Goal: Task Accomplishment & Management: Manage account settings

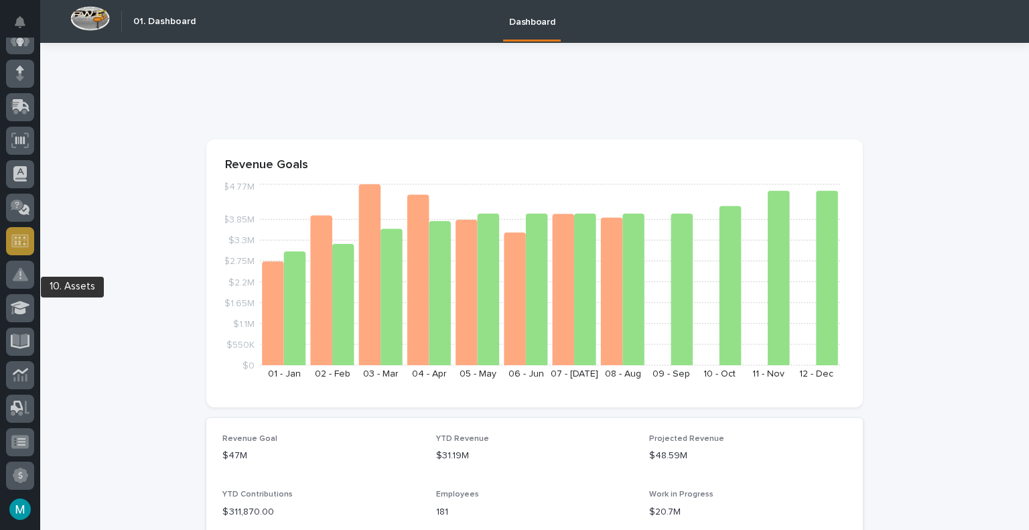
scroll to position [134, 0]
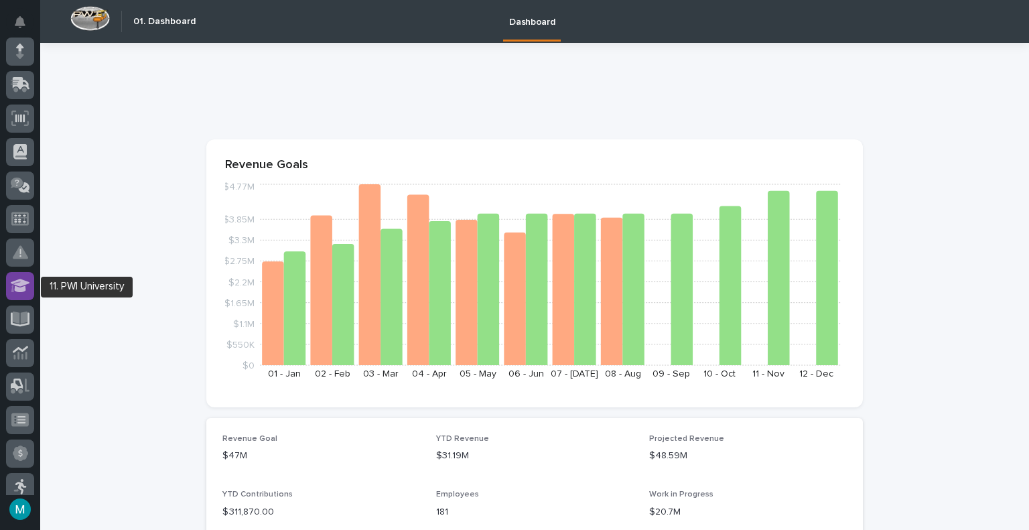
click at [17, 284] on icon at bounding box center [20, 285] width 19 height 13
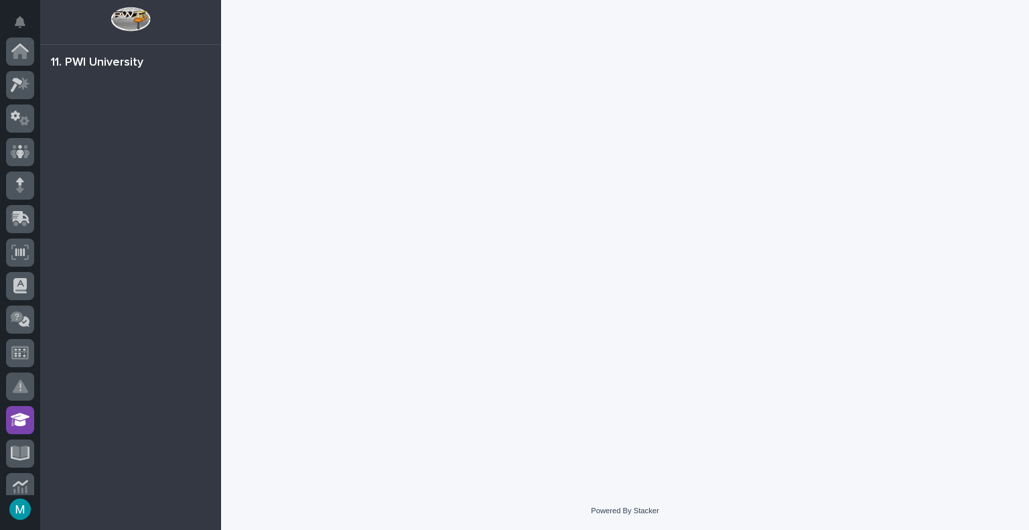
scroll to position [368, 0]
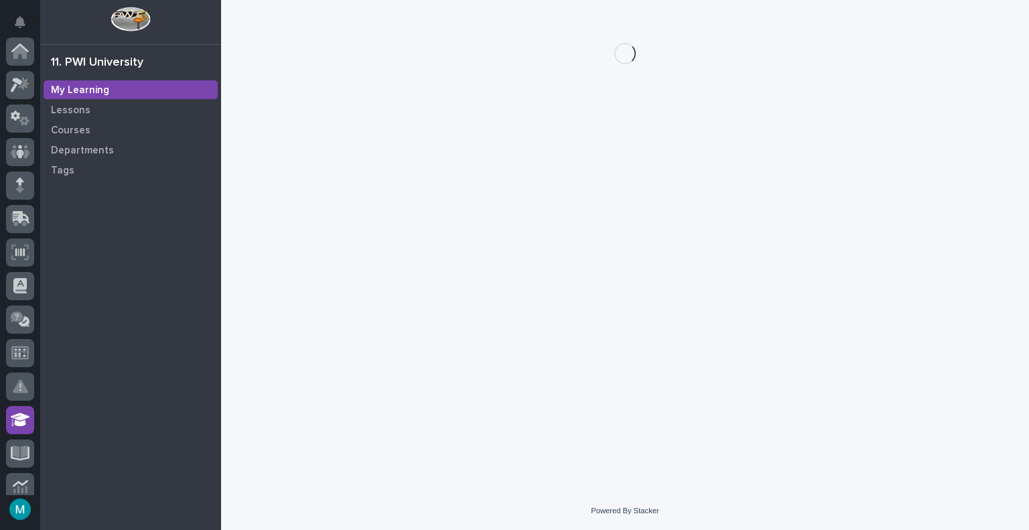
scroll to position [368, 0]
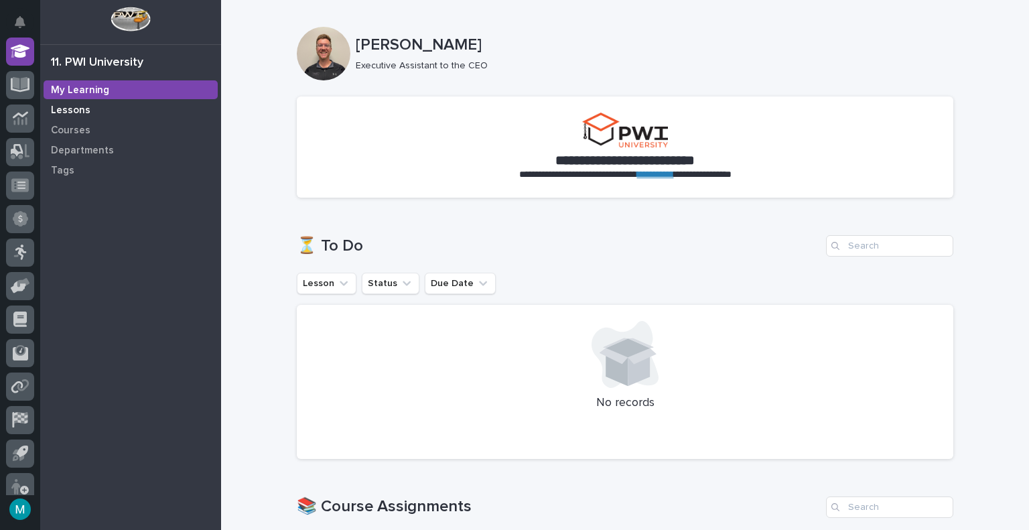
click at [79, 111] on p "Lessons" at bounding box center [71, 110] width 40 height 12
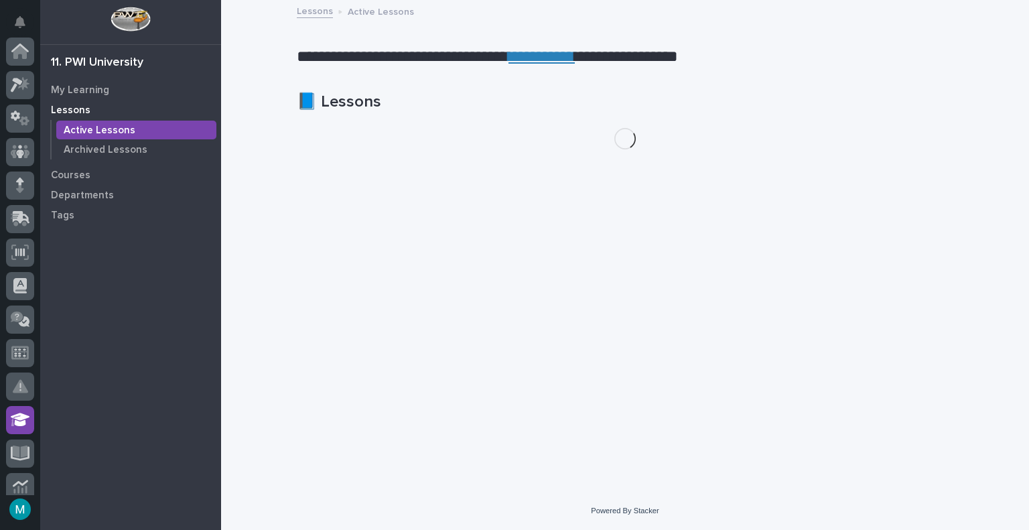
scroll to position [368, 0]
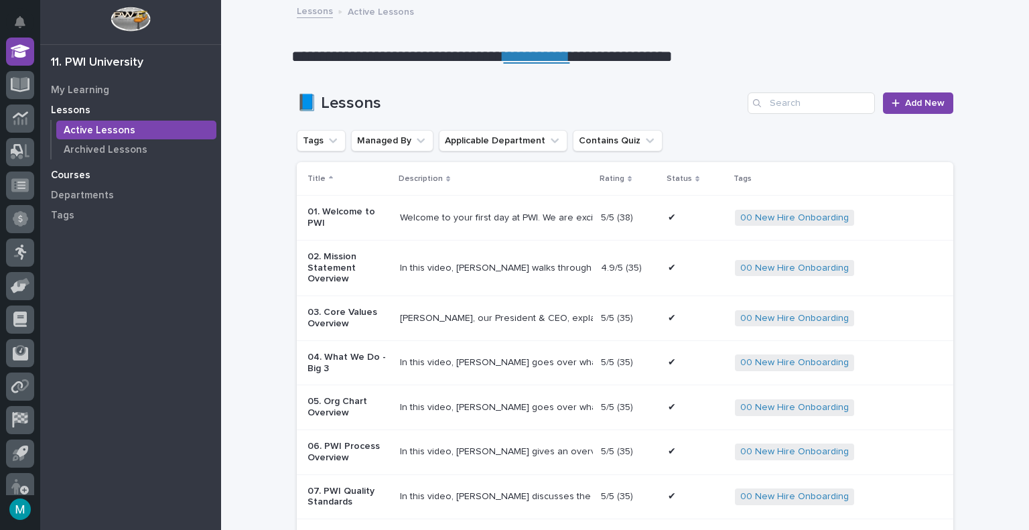
click at [86, 175] on p "Courses" at bounding box center [71, 175] width 40 height 12
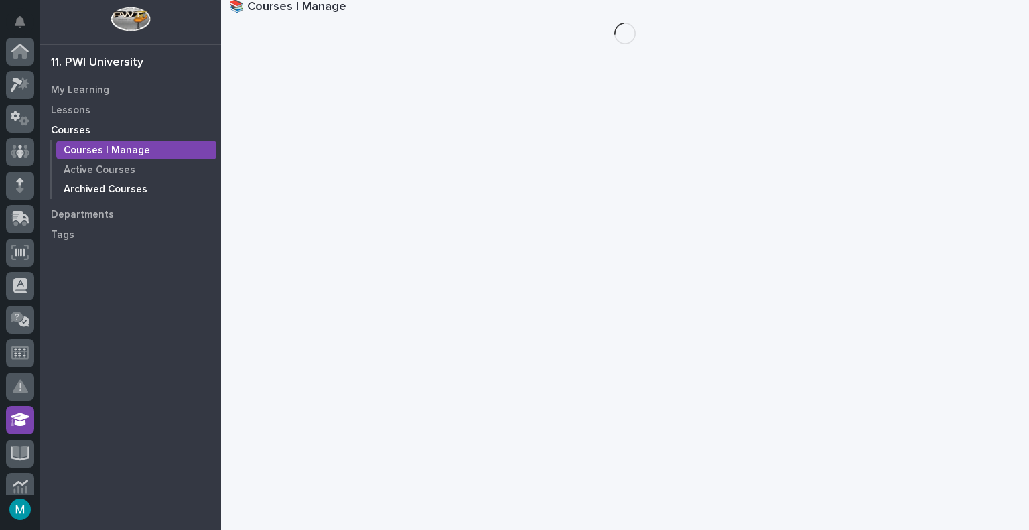
scroll to position [368, 0]
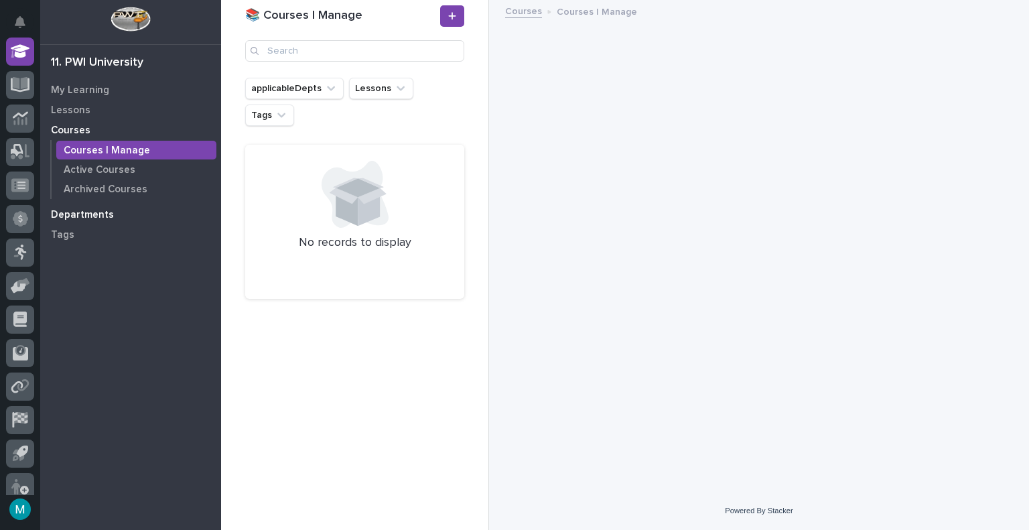
click at [78, 220] on p "Departments" at bounding box center [82, 215] width 63 height 12
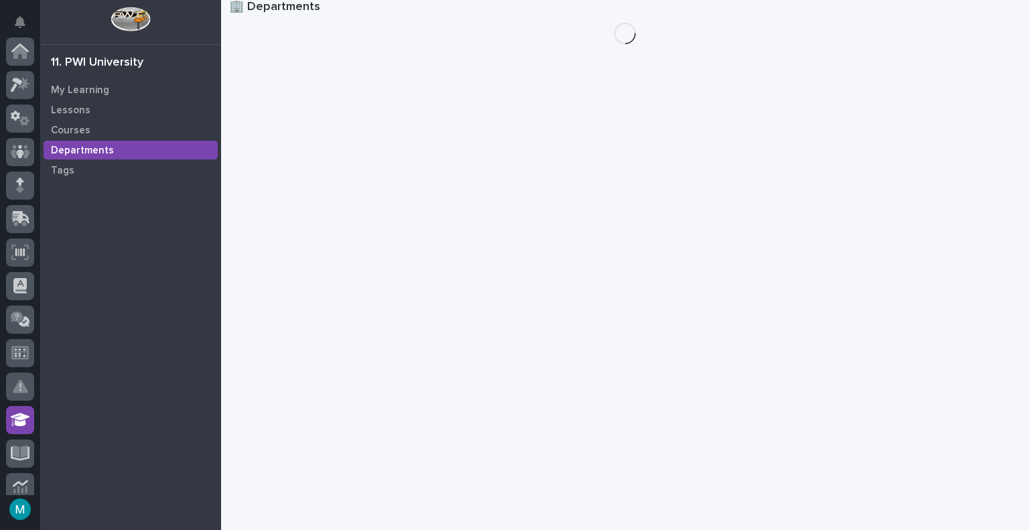
scroll to position [368, 0]
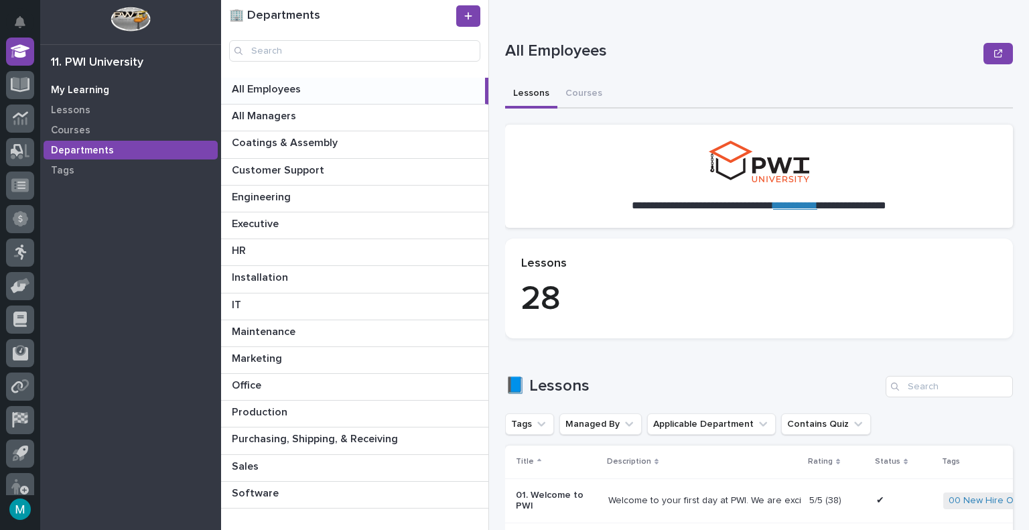
click at [78, 94] on p "My Learning" at bounding box center [80, 90] width 58 height 12
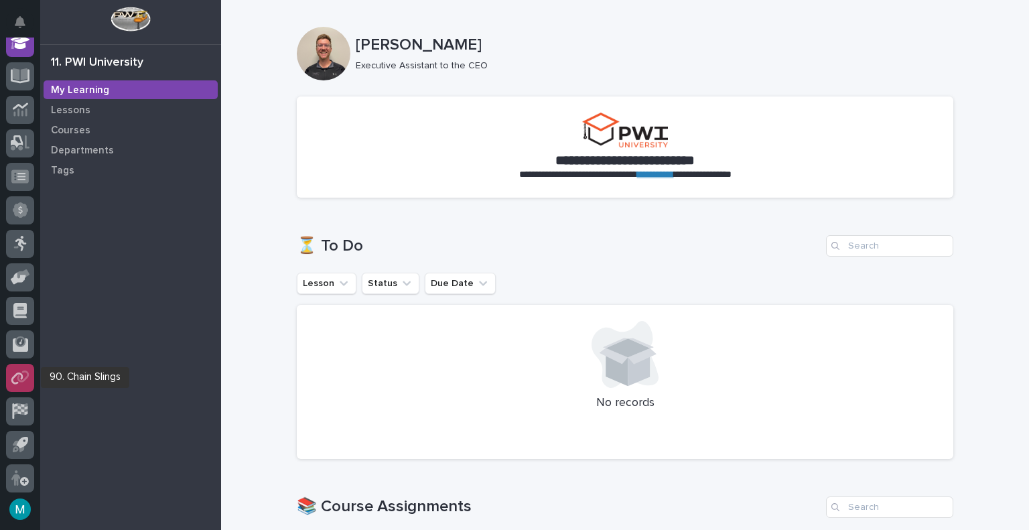
scroll to position [379, 0]
click at [21, 507] on button "button" at bounding box center [20, 509] width 28 height 28
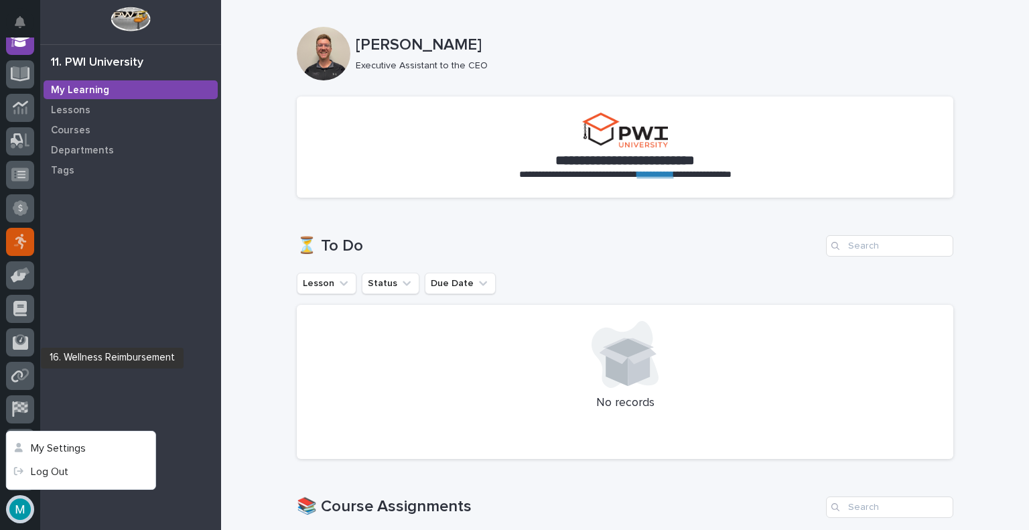
scroll to position [0, 0]
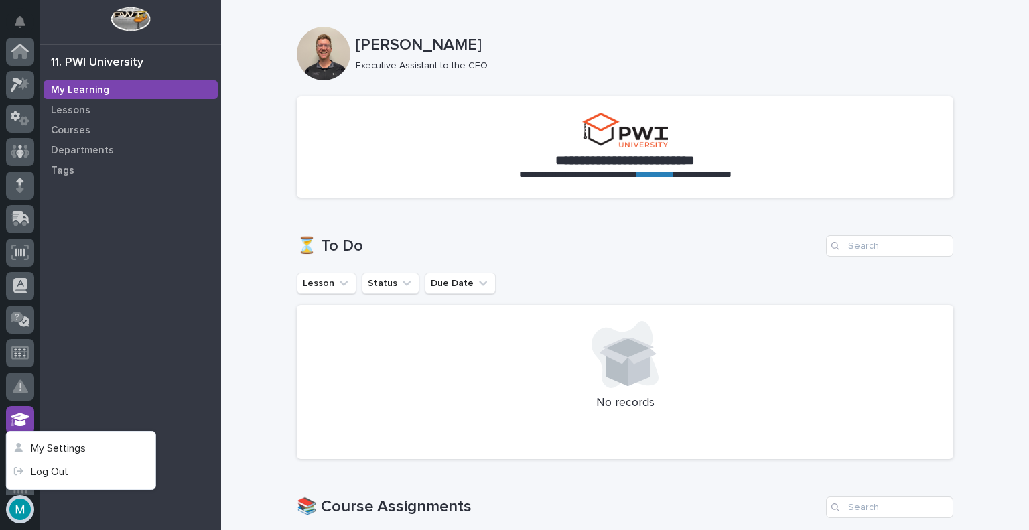
click at [132, 24] on img at bounding box center [131, 19] width 40 height 25
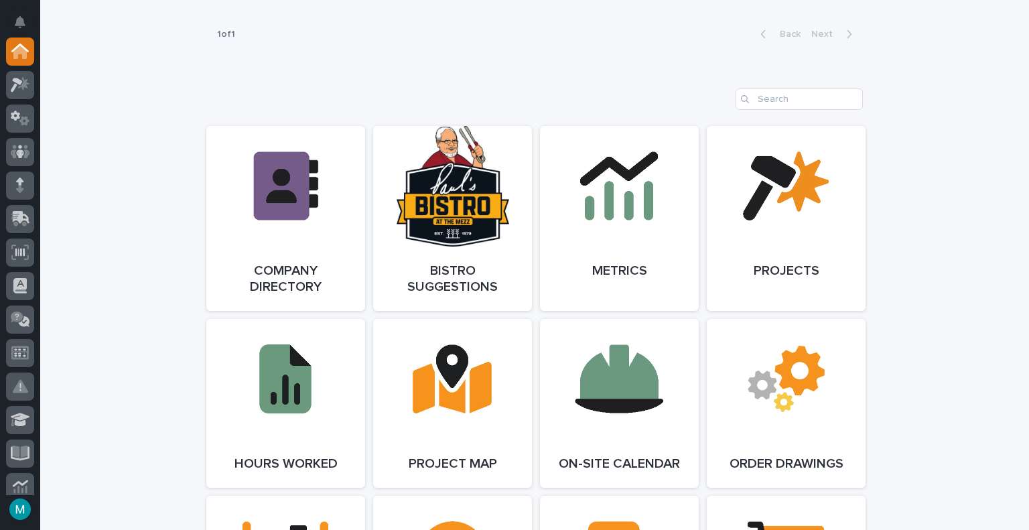
scroll to position [1072, 0]
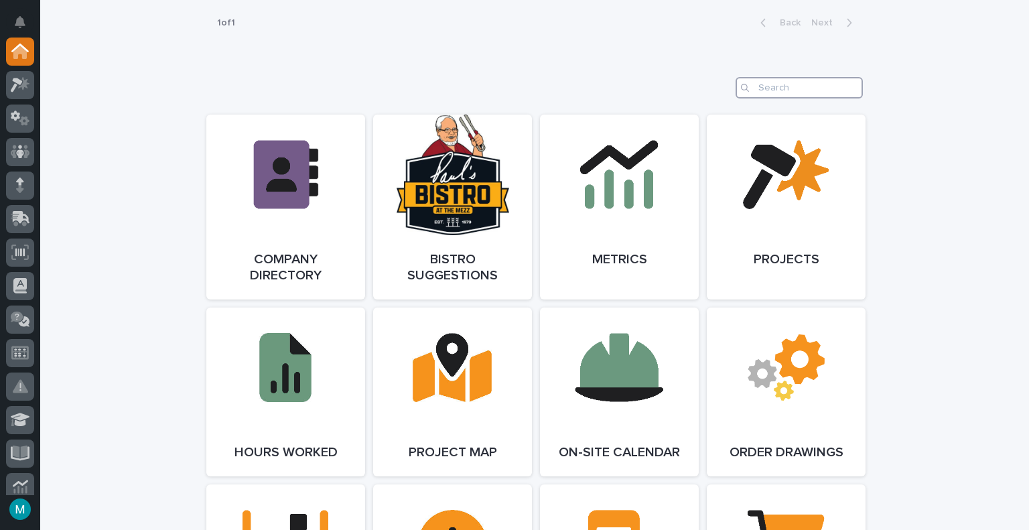
click at [763, 82] on input "Search" at bounding box center [798, 87] width 127 height 21
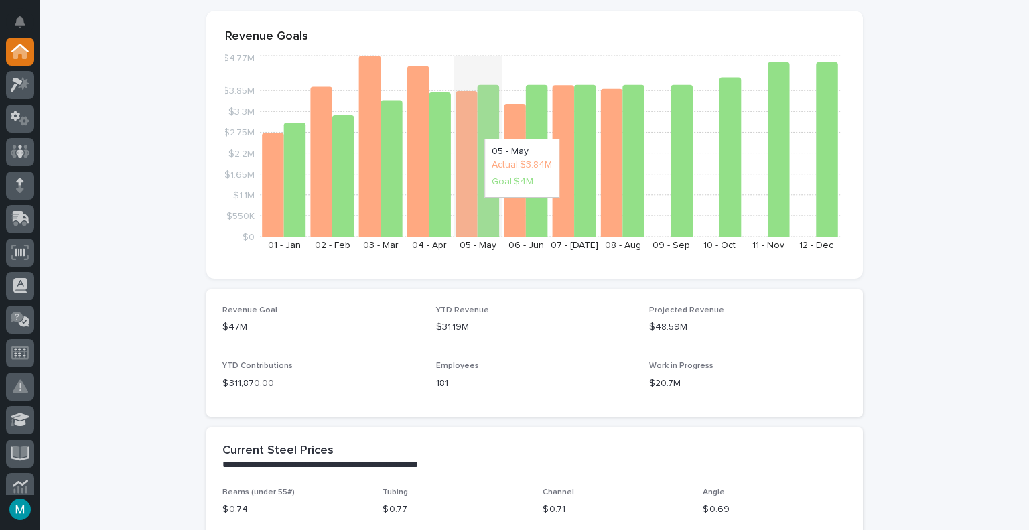
scroll to position [0, 0]
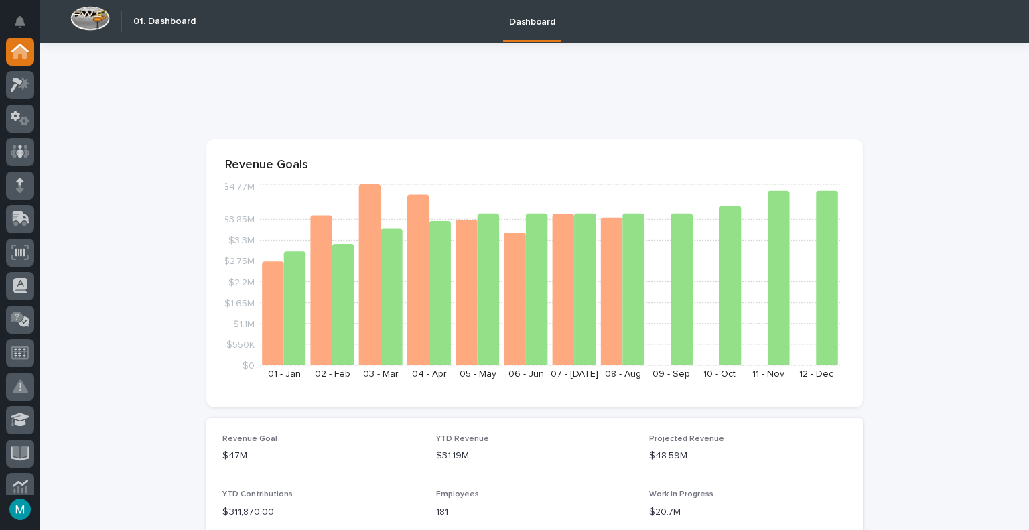
type input "personal"
click at [468, 95] on p at bounding box center [531, 93] width 651 height 19
click at [19, 410] on div at bounding box center [20, 420] width 28 height 28
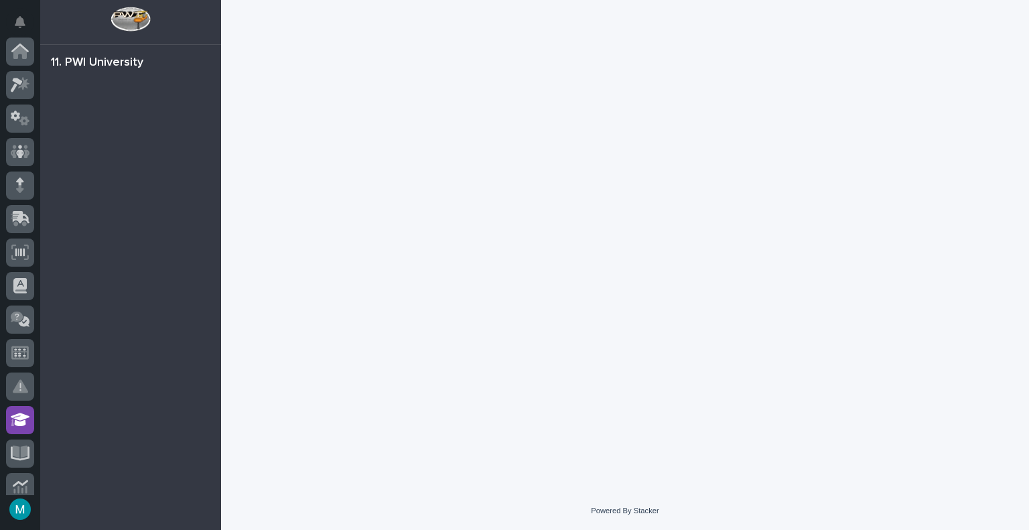
scroll to position [368, 0]
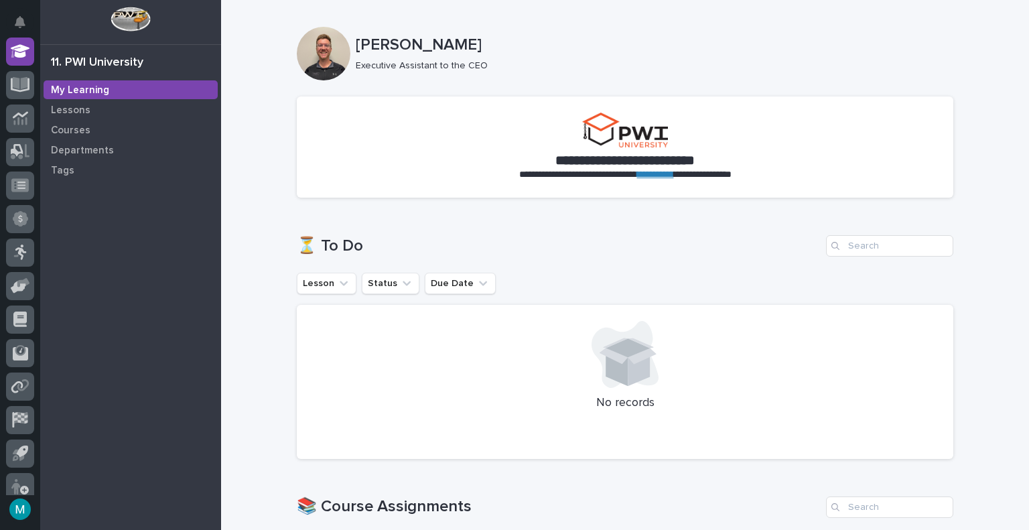
click at [648, 178] on link "**********" at bounding box center [655, 173] width 37 height 9
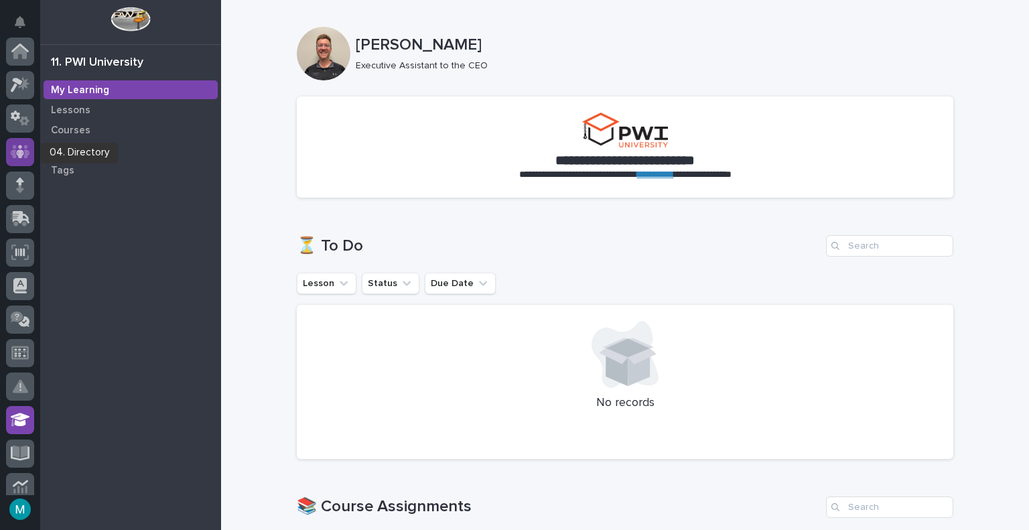
click at [23, 153] on icon at bounding box center [20, 151] width 8 height 13
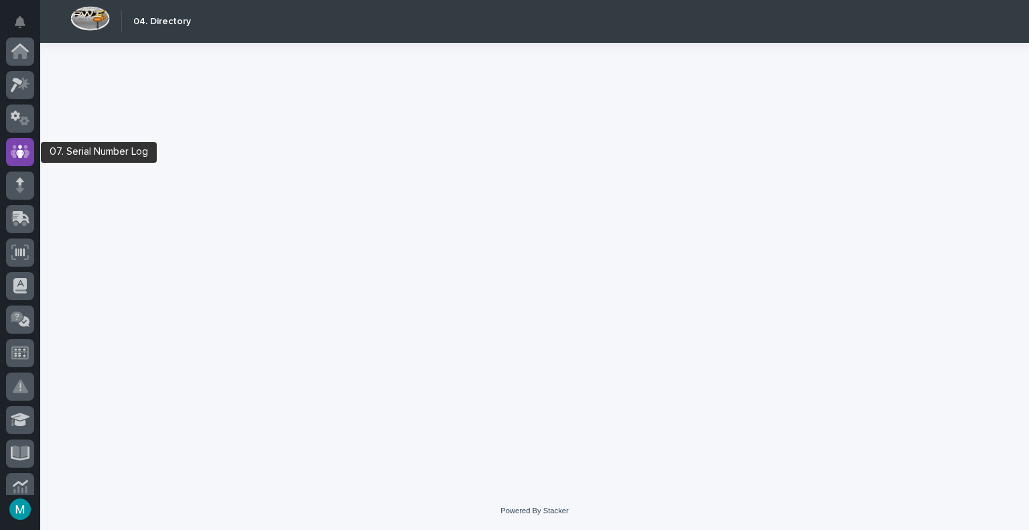
scroll to position [100, 0]
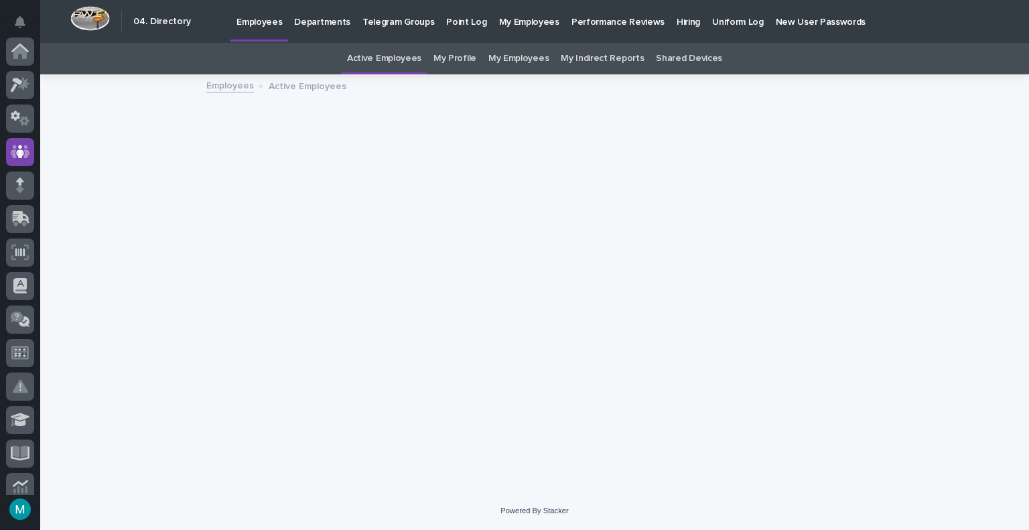
scroll to position [100, 0]
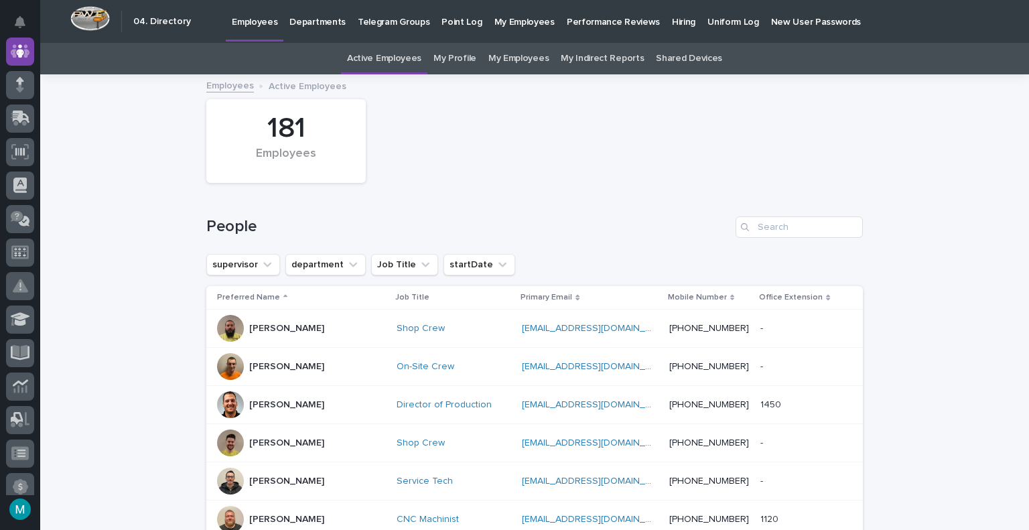
click at [452, 58] on link "My Profile" at bounding box center [454, 58] width 43 height 31
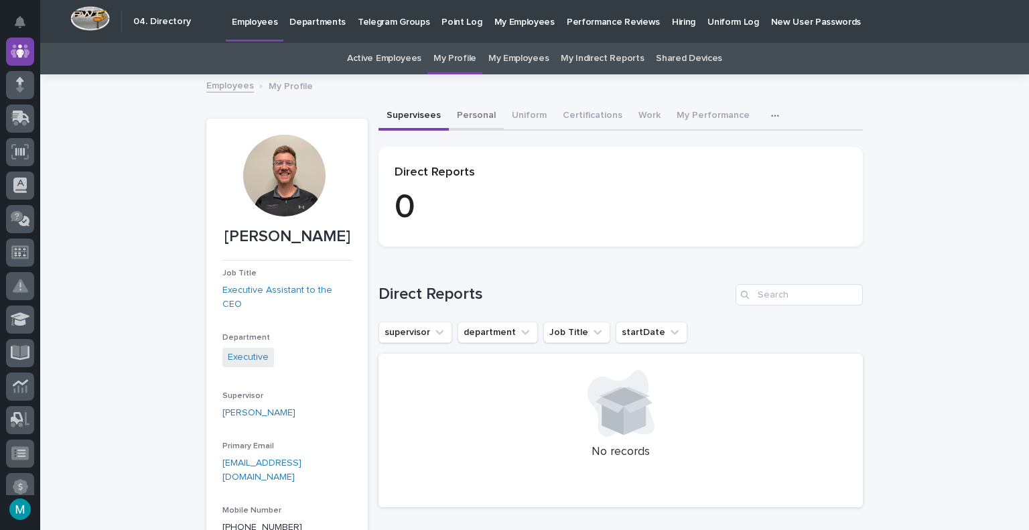
click at [465, 123] on button "Personal" at bounding box center [476, 116] width 55 height 28
